Goal: Navigation & Orientation: Find specific page/section

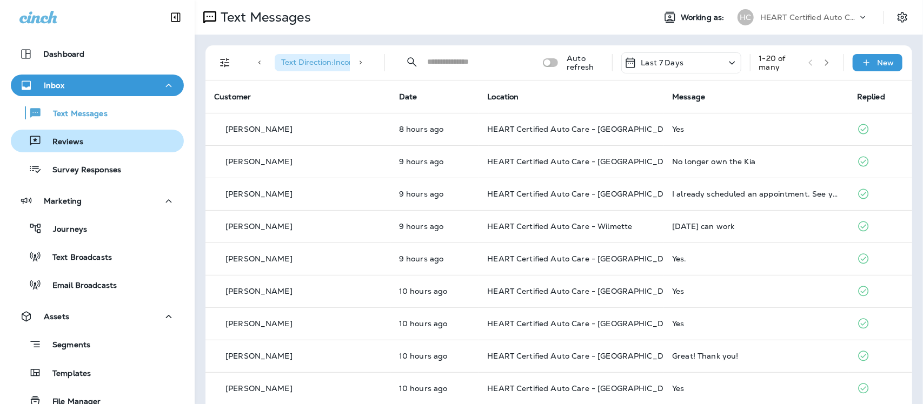
click at [76, 138] on p "Reviews" at bounding box center [63, 142] width 42 height 10
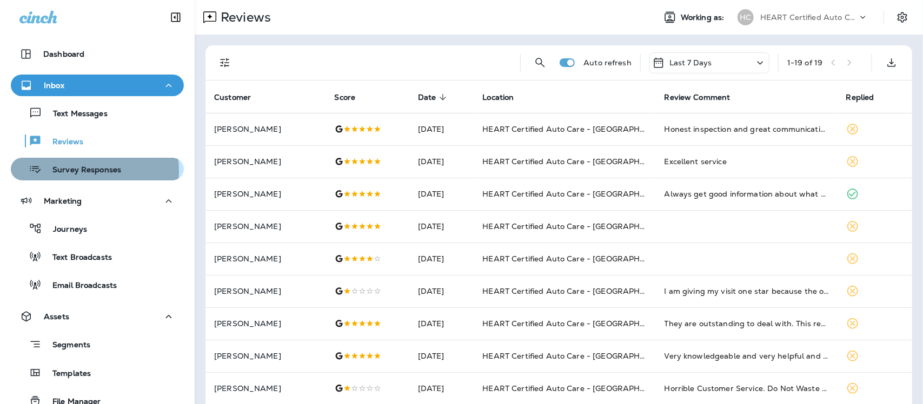
click at [79, 171] on p "Survey Responses" at bounding box center [81, 170] width 79 height 10
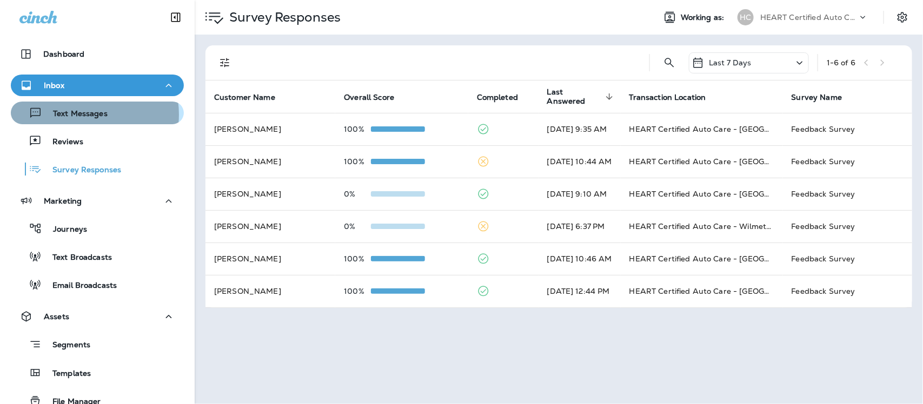
click at [82, 115] on p "Text Messages" at bounding box center [74, 114] width 65 height 10
